Goal: Complete Application Form: Complete application form

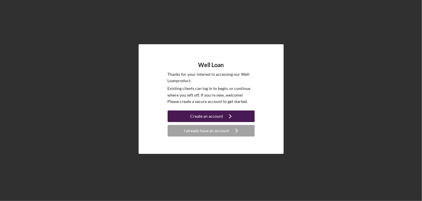
click at [172, 114] on button "Create an account Icon/Navigate" at bounding box center [211, 117] width 87 height 12
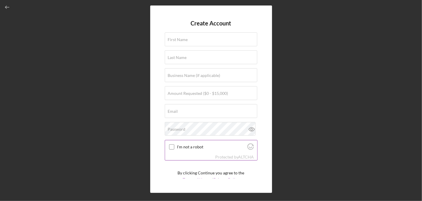
scroll to position [22, 0]
